Goal: Find contact information: Find contact information

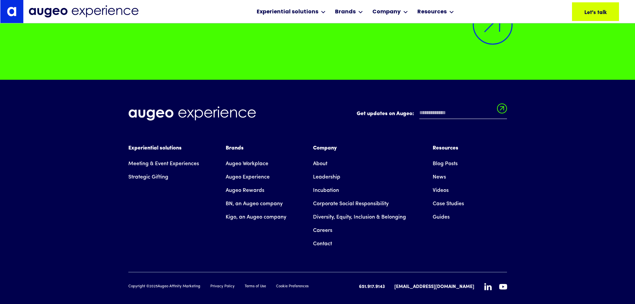
scroll to position [6152, 0]
drag, startPoint x: 478, startPoint y: 275, endPoint x: 416, endPoint y: 275, distance: 62.0
click at [416, 282] on div "651.917.9143 | [EMAIL_ADDRESS][DOMAIN_NAME]" at bounding box center [433, 286] width 148 height 8
copy div "[EMAIL_ADDRESS][DOMAIN_NAME]"
click at [63, 9] on img at bounding box center [84, 11] width 110 height 12
